Goal: Information Seeking & Learning: Learn about a topic

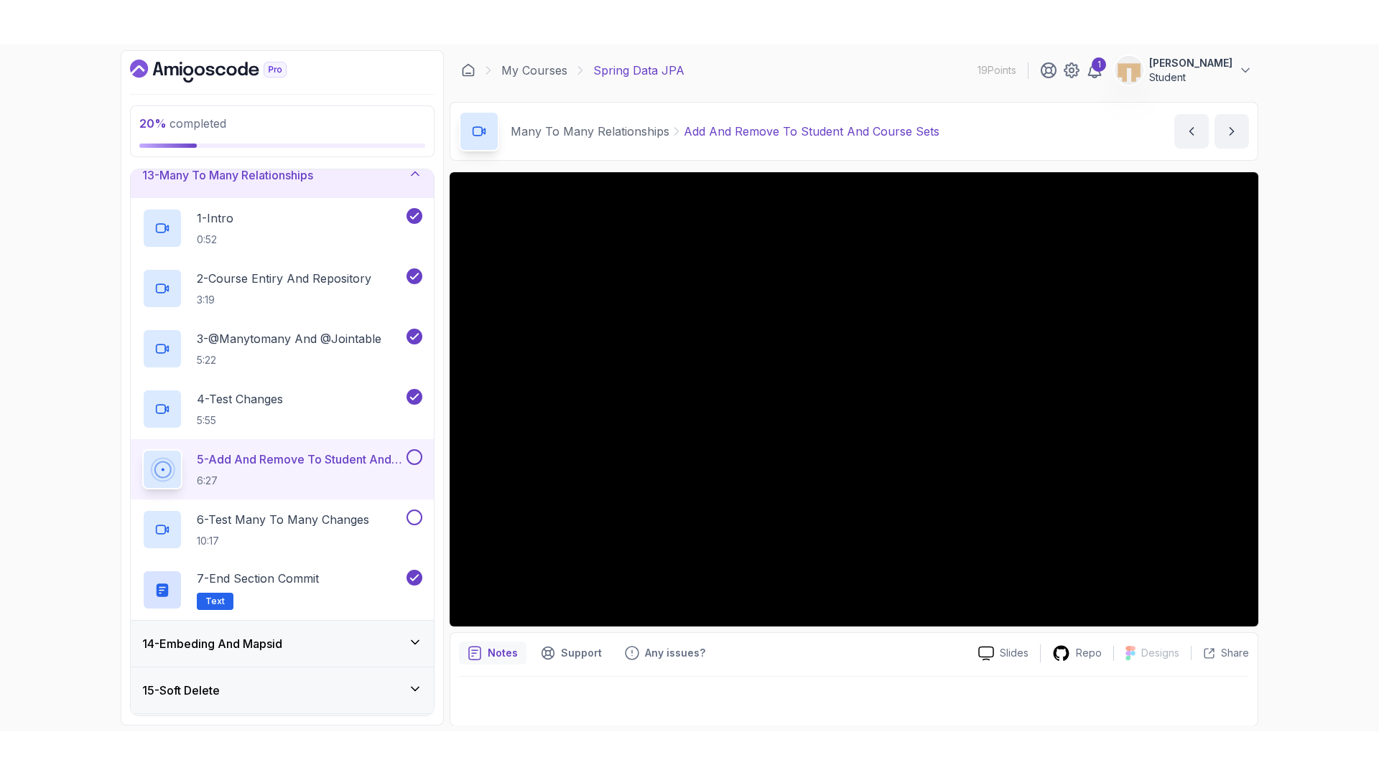
scroll to position [1, 0]
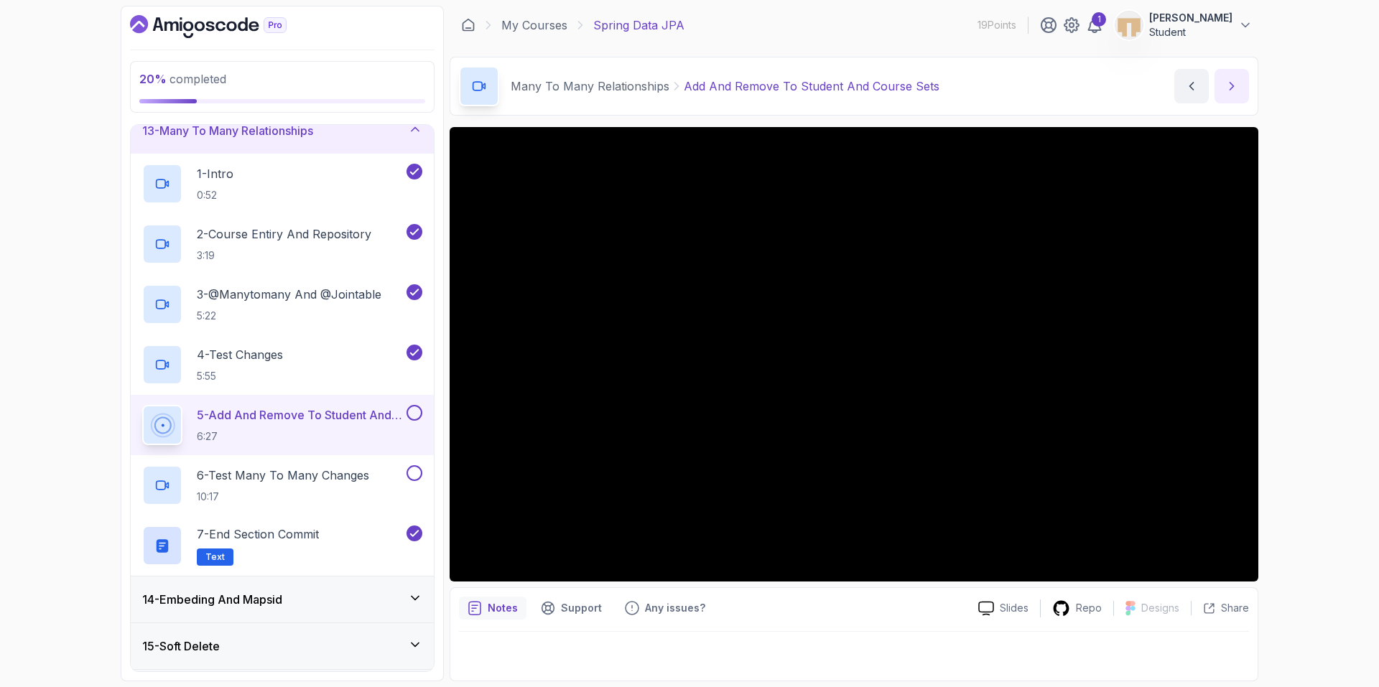
click at [1234, 88] on icon "next content" at bounding box center [1231, 86] width 14 height 14
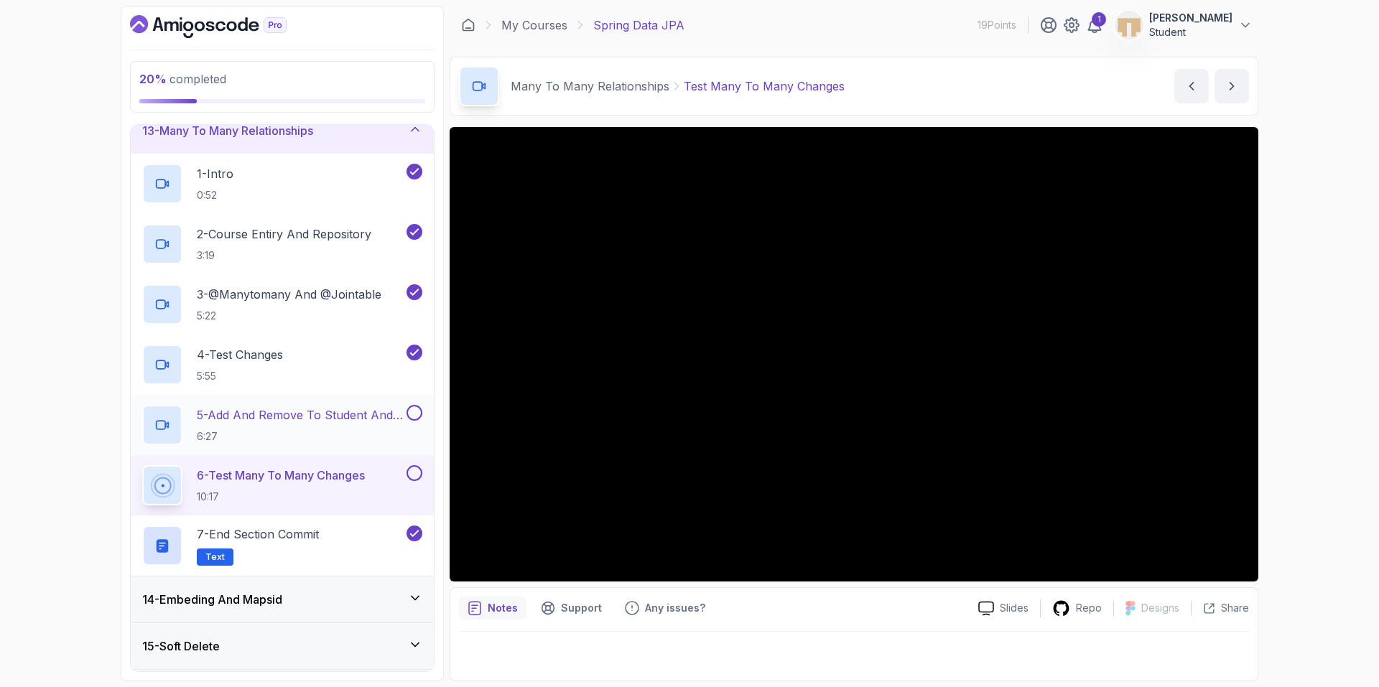
click at [415, 414] on button at bounding box center [414, 413] width 16 height 16
click at [406, 405] on button at bounding box center [414, 413] width 16 height 16
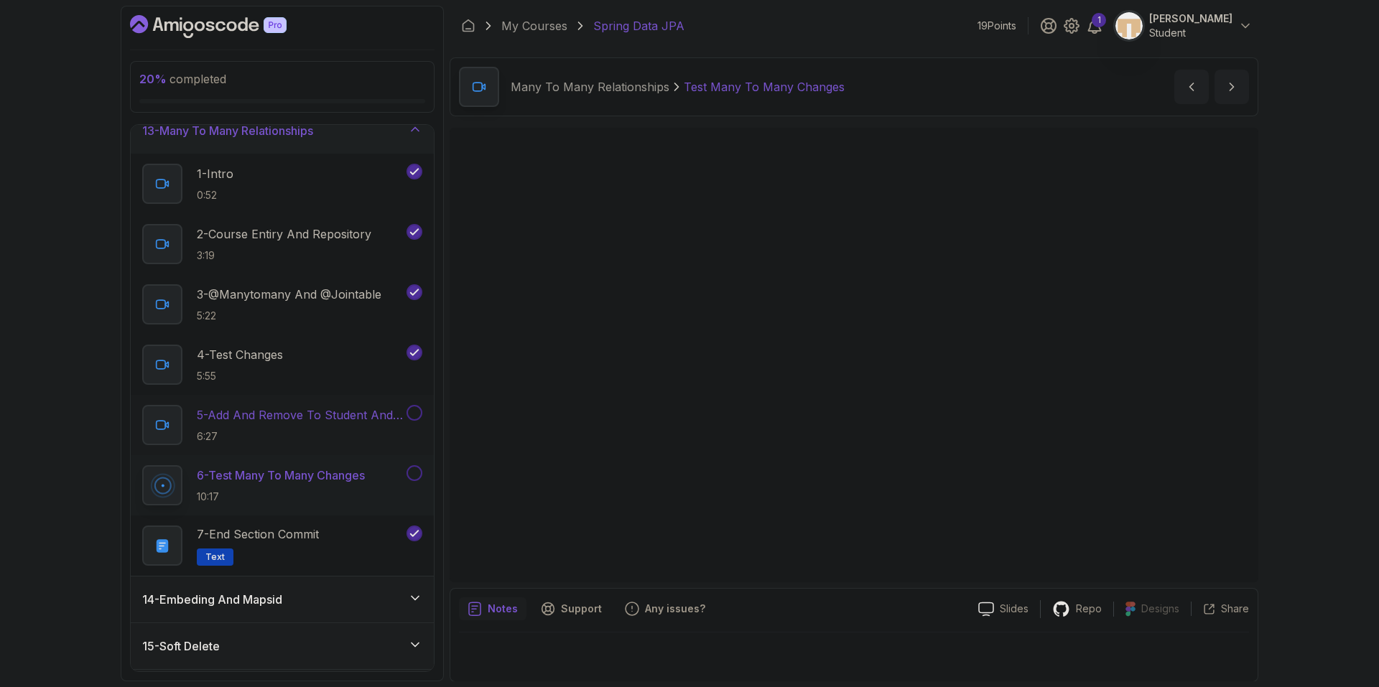
click at [414, 409] on button at bounding box center [414, 413] width 16 height 16
click at [408, 472] on button at bounding box center [414, 473] width 16 height 16
click at [1233, 86] on icon "next content" at bounding box center [1232, 86] width 4 height 7
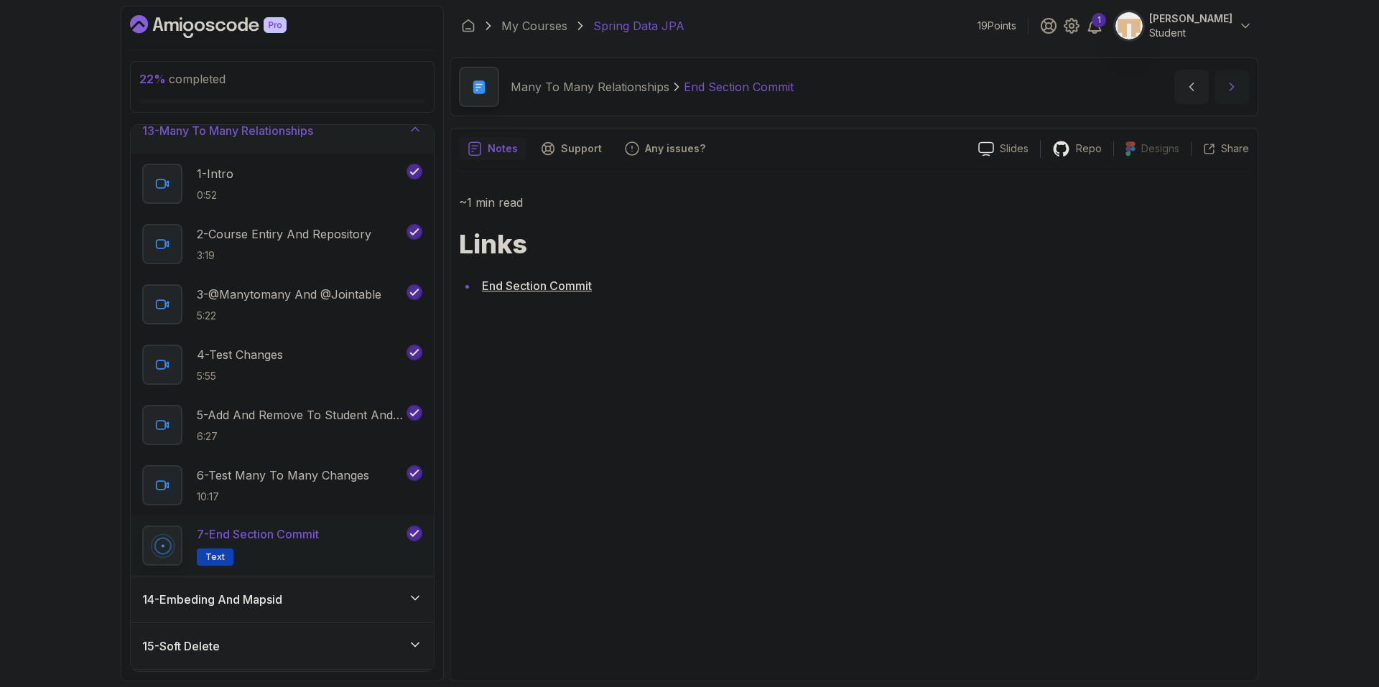
click at [1233, 86] on icon "next content" at bounding box center [1232, 86] width 4 height 7
